Goal: Transaction & Acquisition: Purchase product/service

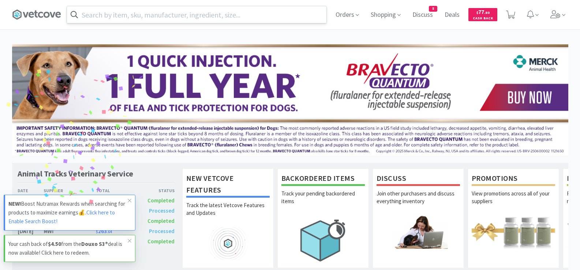
click at [249, 16] on input "text" at bounding box center [196, 14] width 259 height 17
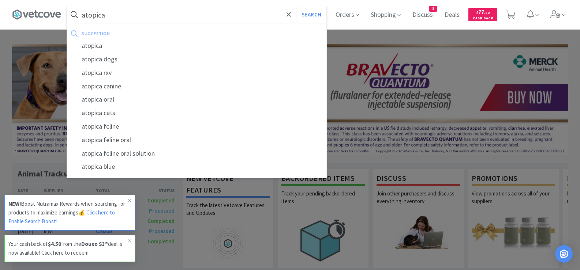
type input "atopica"
click at [296, 6] on button "Search" at bounding box center [311, 14] width 30 height 17
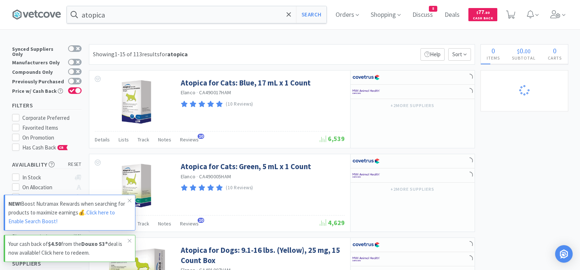
select select "5"
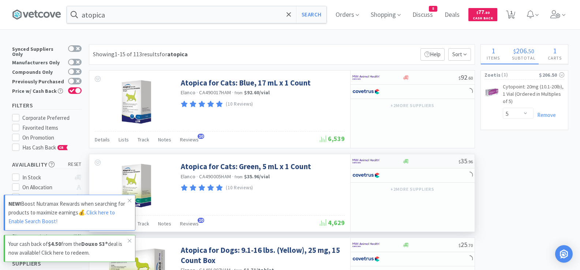
select select "2"
select select "1"
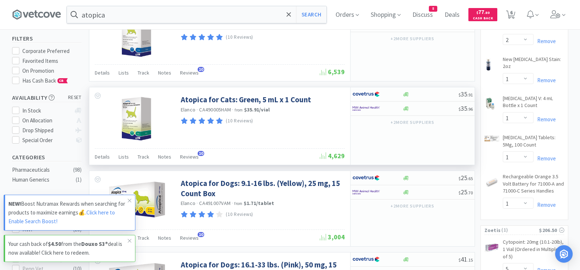
scroll to position [73, 0]
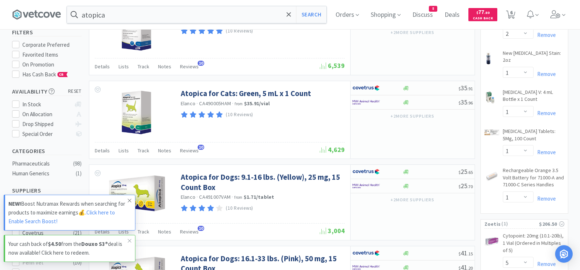
click at [128, 200] on icon at bounding box center [129, 201] width 4 height 6
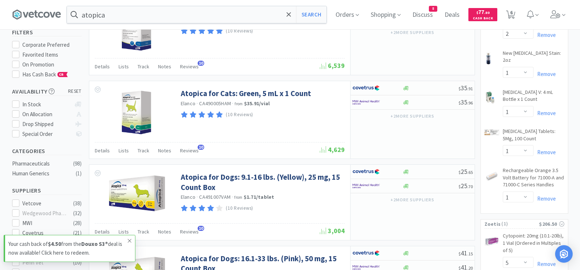
click at [129, 240] on icon at bounding box center [129, 241] width 4 height 6
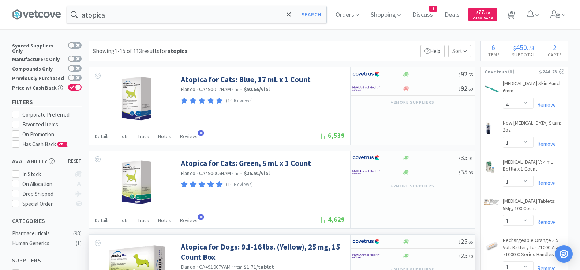
scroll to position [0, 0]
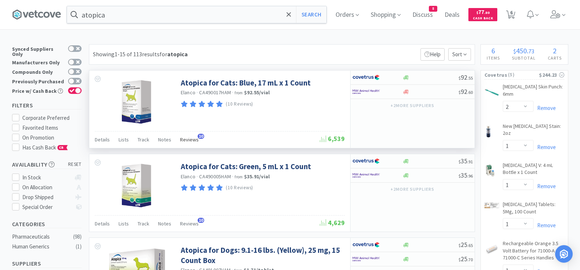
click at [184, 141] on span "Reviews" at bounding box center [189, 139] width 19 height 7
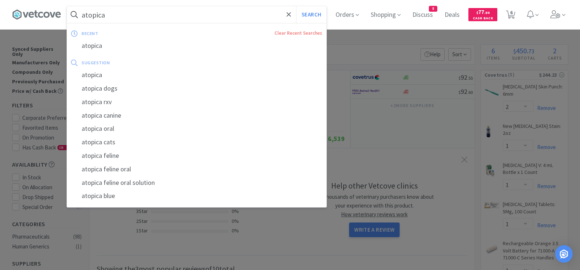
click at [224, 16] on input "atopica" at bounding box center [196, 14] width 259 height 17
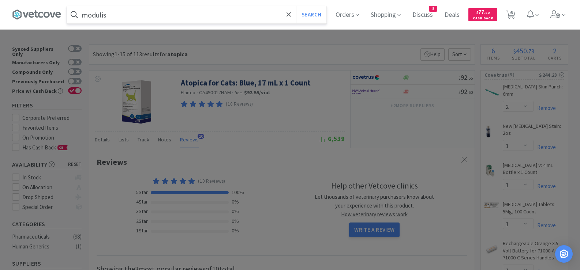
type input "modulis"
click at [296, 6] on button "Search" at bounding box center [311, 14] width 30 height 17
